Goal: Task Accomplishment & Management: Manage account settings

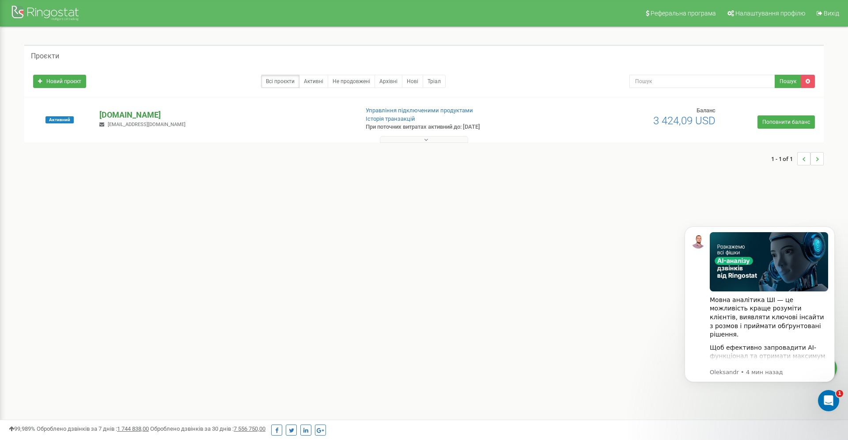
click at [121, 117] on p "[DOMAIN_NAME]" at bounding box center [225, 114] width 252 height 11
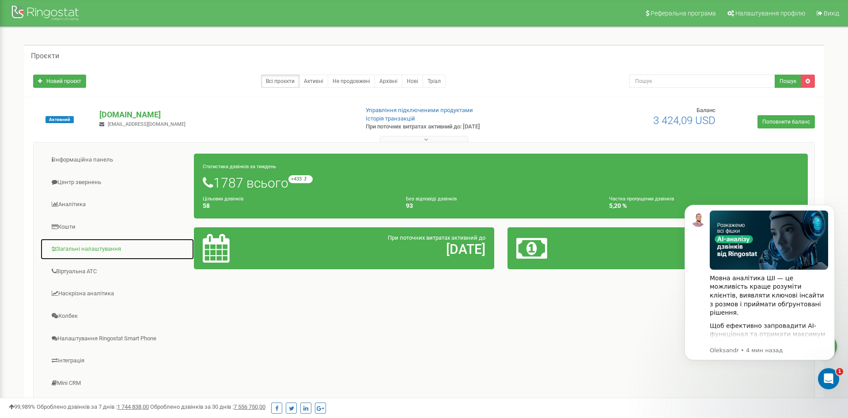
click at [91, 251] on link "Загальні налаштування" at bounding box center [117, 250] width 154 height 22
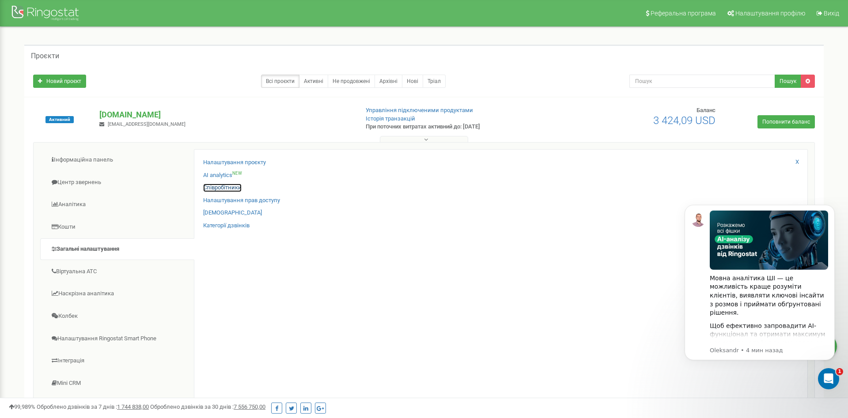
click at [217, 188] on link "Співробітники" at bounding box center [222, 188] width 38 height 8
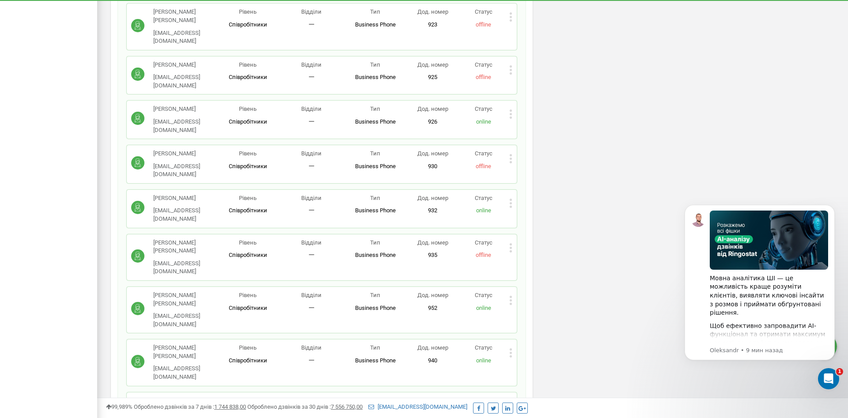
scroll to position [856, 0]
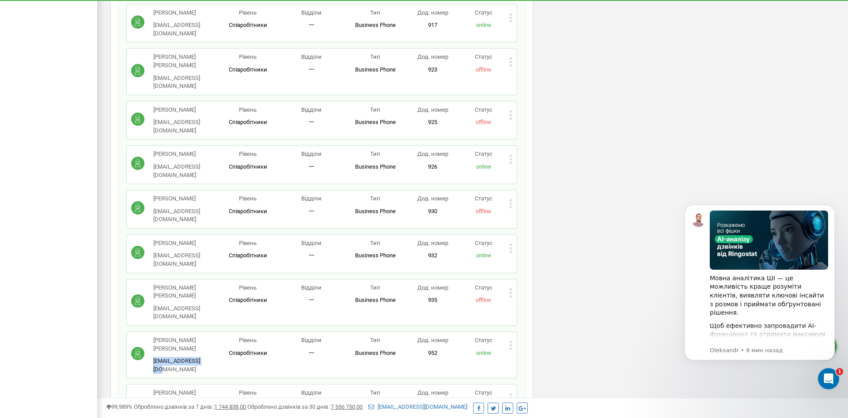
drag, startPoint x: 212, startPoint y: 106, endPoint x: 161, endPoint y: 111, distance: 51.0
click at [152, 337] on div "Москаленко Владислав 214@brokbridge.com" at bounding box center [173, 355] width 85 height 37
click at [224, 337] on div "Москаленко Владислав 214@brokbridge.com Рівень Співробітники Відділи 一 Тип Busi…" at bounding box center [321, 355] width 381 height 37
click at [201, 337] on p "[PERSON_NAME]" at bounding box center [184, 345] width 63 height 16
click at [510, 345] on icon at bounding box center [511, 346] width 2 height 2
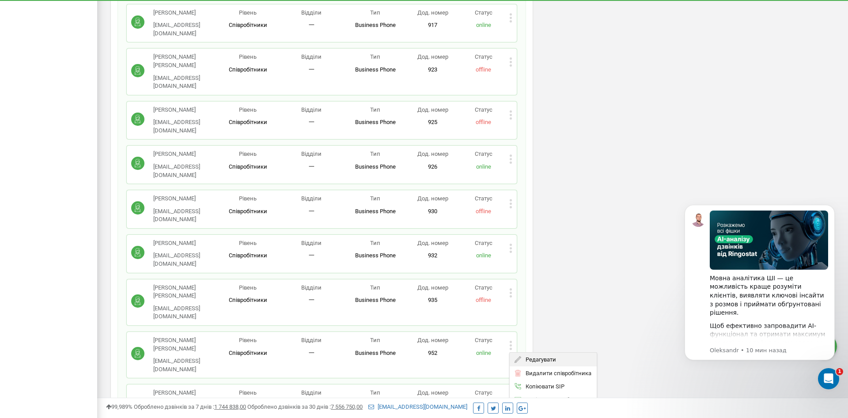
click at [529, 357] on span "Редагувати" at bounding box center [538, 360] width 35 height 6
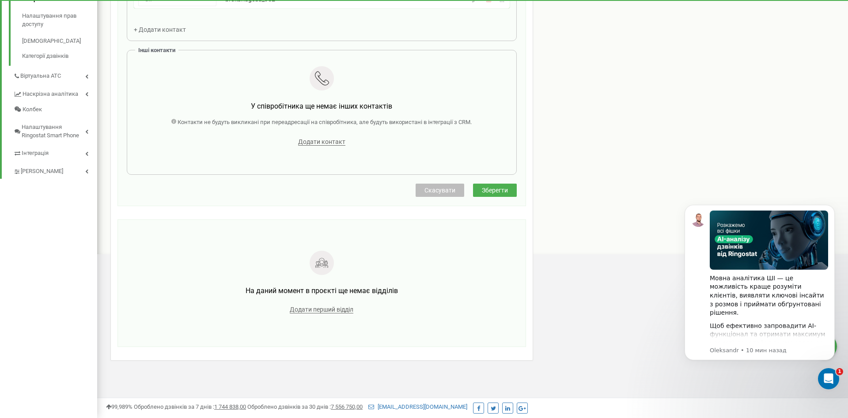
scroll to position [88, 0]
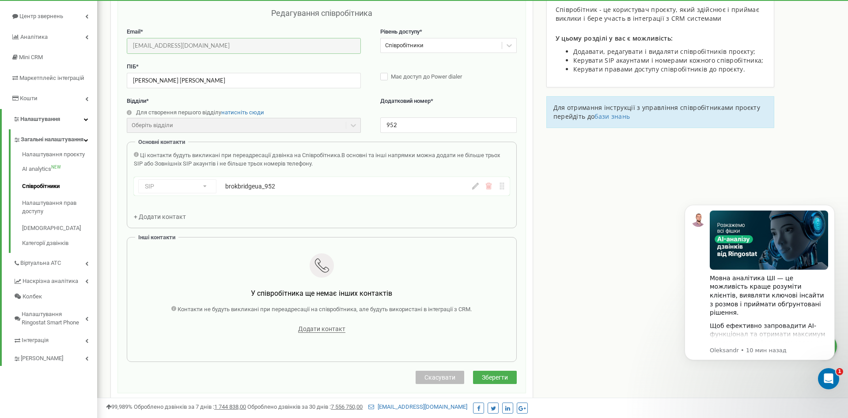
click at [164, 44] on input "[EMAIL_ADDRESS][DOMAIN_NAME]" at bounding box center [244, 45] width 234 height 15
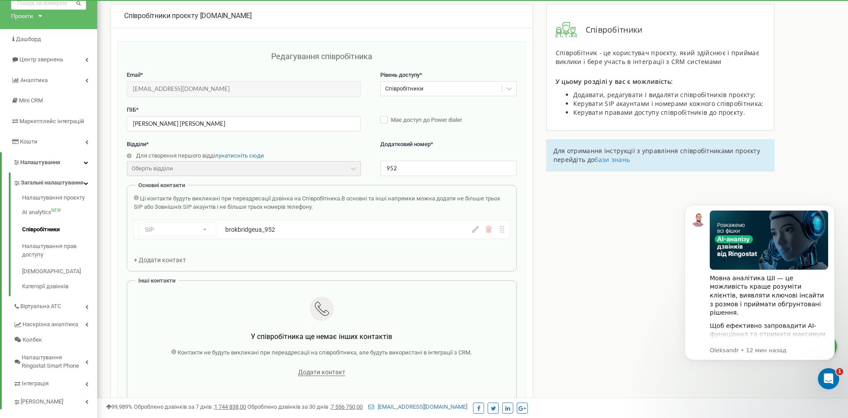
scroll to position [90, 0]
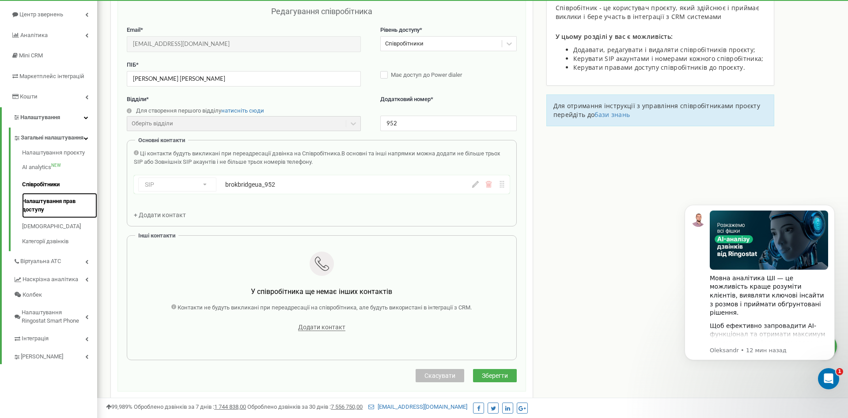
click at [43, 214] on link "Налаштування прав доступу" at bounding box center [59, 205] width 75 height 25
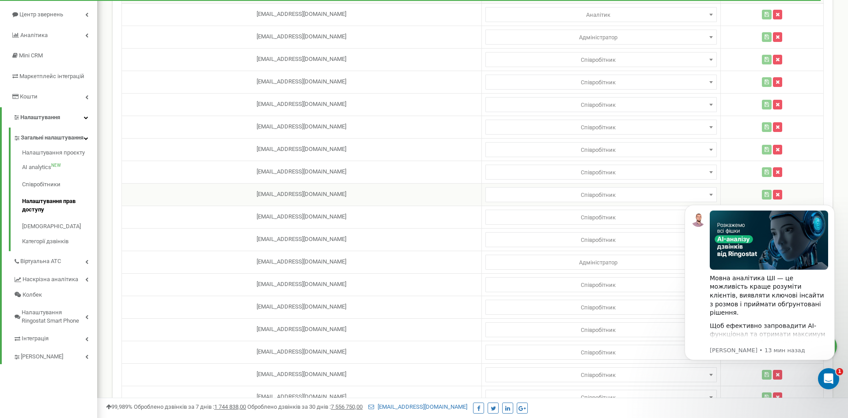
scroll to position [135, 0]
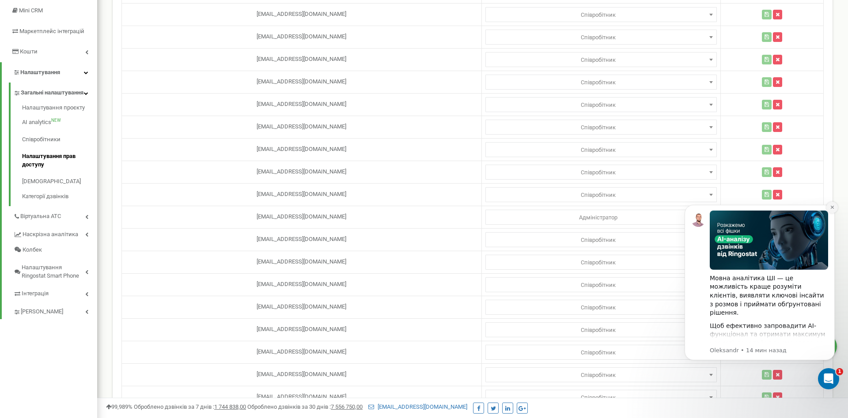
click at [833, 208] on icon "Dismiss notification" at bounding box center [832, 207] width 3 height 3
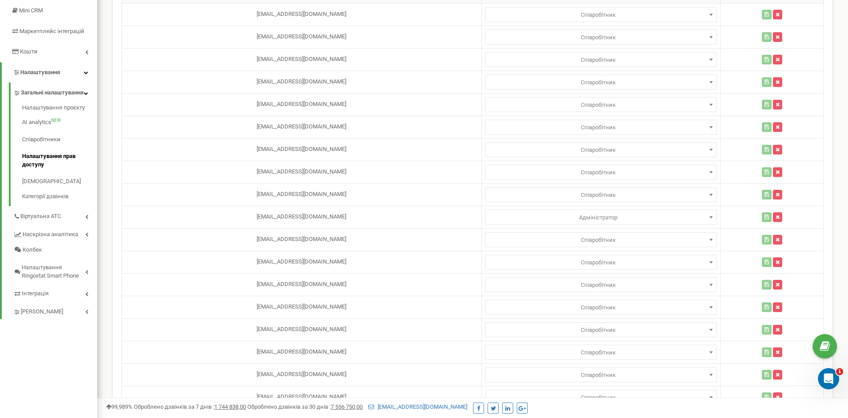
scroll to position [0, 0]
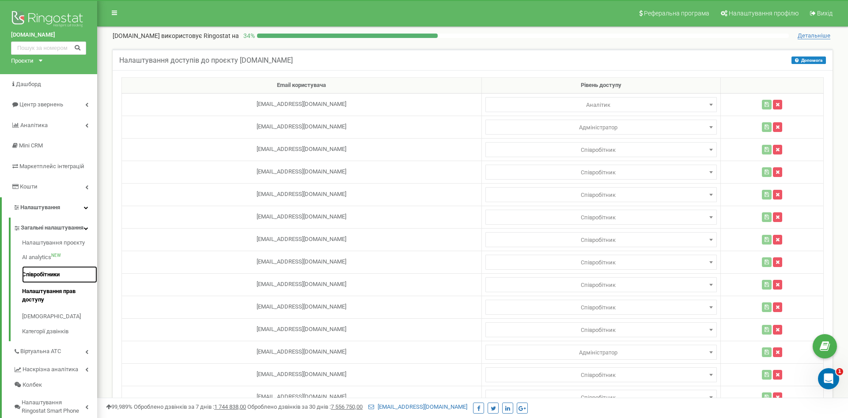
click at [48, 284] on link "Співробітники" at bounding box center [59, 274] width 75 height 17
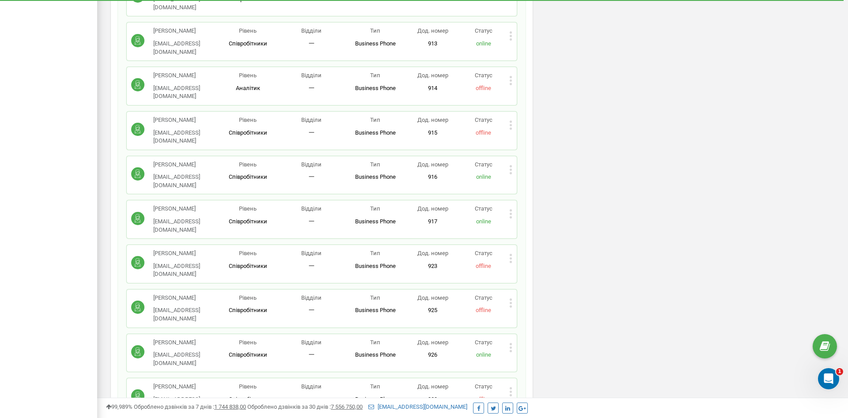
scroll to position [631, 0]
